Goal: Task Accomplishment & Management: Manage account settings

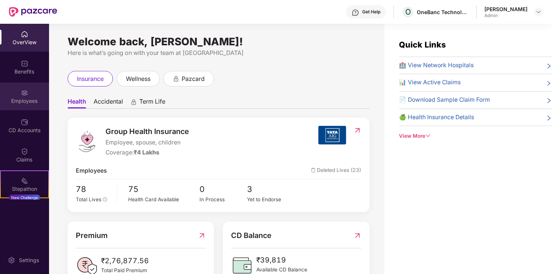
click at [22, 98] on div "Employees" at bounding box center [24, 100] width 49 height 7
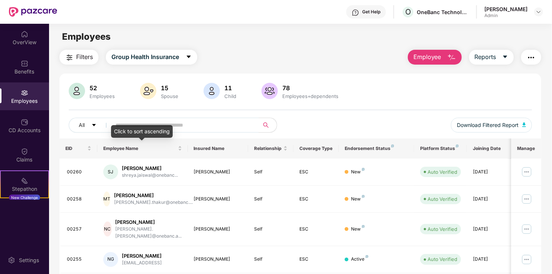
click at [135, 125] on div "Click to sort ascending" at bounding box center [142, 131] width 62 height 13
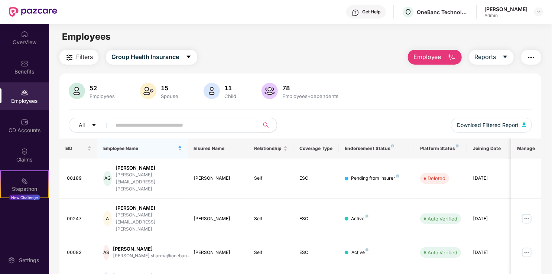
click at [202, 120] on input "text" at bounding box center [182, 125] width 133 height 11
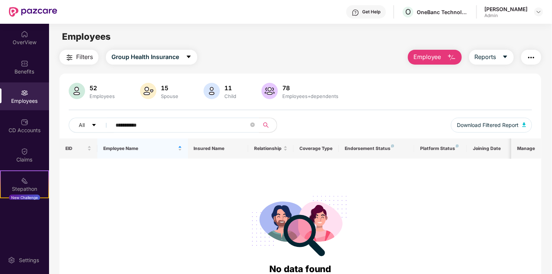
type input "**********"
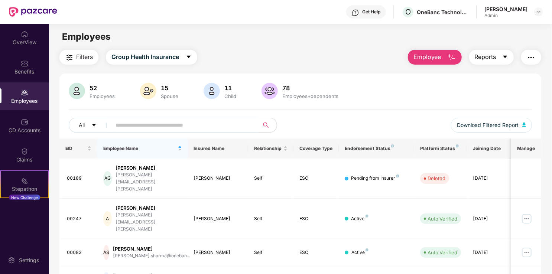
click at [490, 61] on span "Reports" at bounding box center [486, 56] width 22 height 9
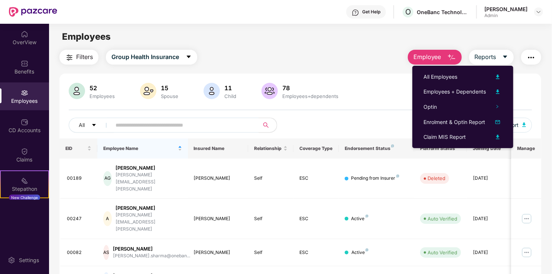
click at [440, 58] on span "Employee" at bounding box center [427, 56] width 28 height 9
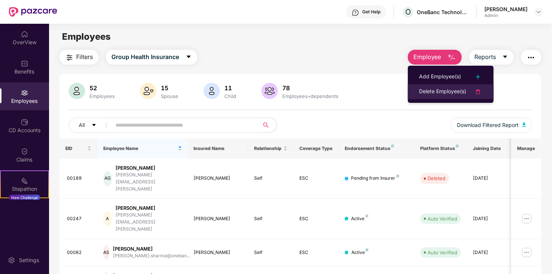
click at [442, 88] on div "Delete Employee(s)" at bounding box center [442, 91] width 47 height 9
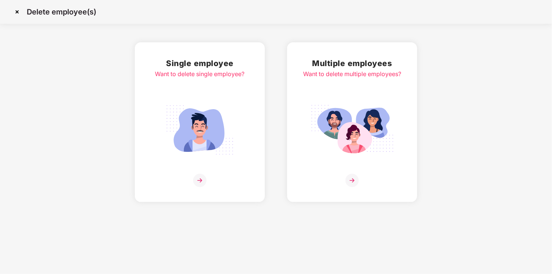
click at [209, 107] on img at bounding box center [199, 130] width 83 height 58
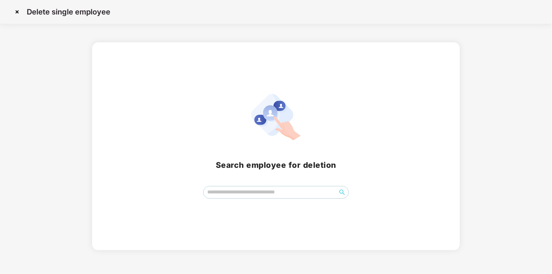
click at [18, 9] on img at bounding box center [17, 12] width 12 height 12
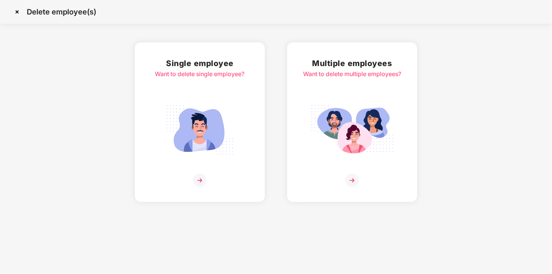
click at [16, 11] on img at bounding box center [17, 12] width 12 height 12
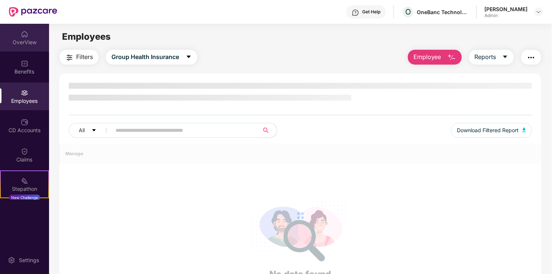
click at [21, 35] on img at bounding box center [24, 33] width 7 height 7
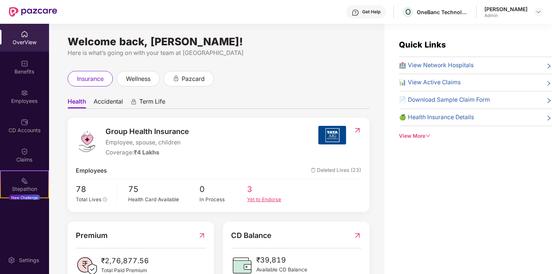
click at [260, 187] on span "3" at bounding box center [271, 189] width 48 height 13
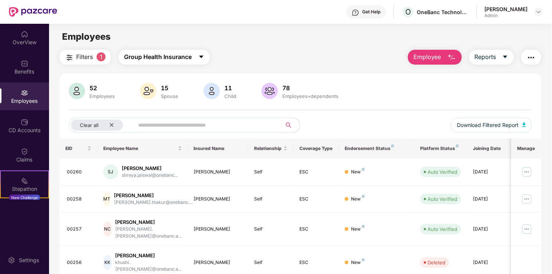
click at [168, 55] on span "Group Health Insurance" at bounding box center [158, 56] width 68 height 9
click at [296, 45] on main "Employees Filters 1 Group Health Insurance Employee Reports 52 Employees 15 Spo…" at bounding box center [300, 161] width 503 height 274
click at [532, 57] on img "button" at bounding box center [531, 57] width 9 height 9
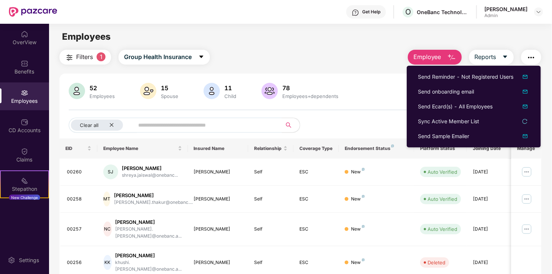
click at [348, 41] on div "Employees" at bounding box center [300, 37] width 503 height 14
